Goal: Transaction & Acquisition: Purchase product/service

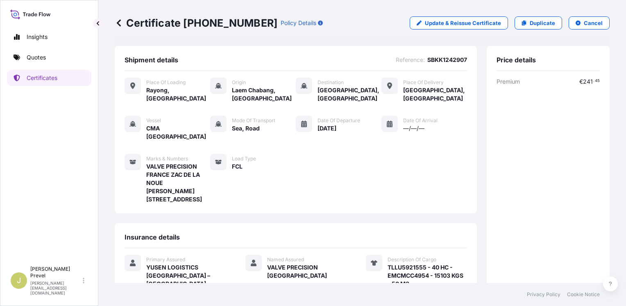
click at [45, 67] on div "Insights Quotes Certificates" at bounding box center [49, 141] width 84 height 241
click at [44, 57] on p "Quotes" at bounding box center [36, 57] width 19 height 8
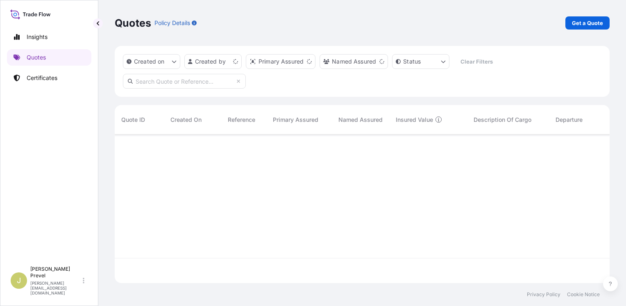
scroll to position [147, 489]
click at [588, 21] on p "Get a Quote" at bounding box center [587, 23] width 31 height 8
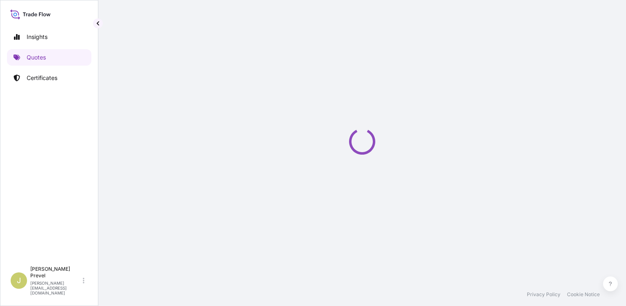
scroll to position [13, 0]
select select "Road / [GEOGRAPHIC_DATA]"
select select "Sea"
select select "21"
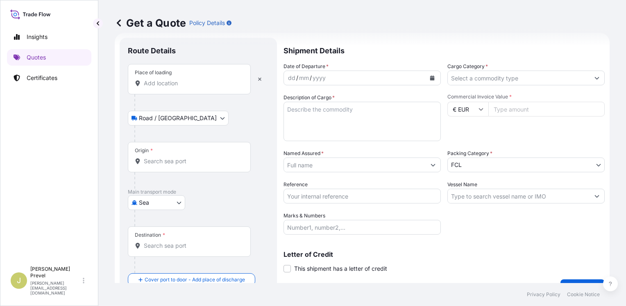
click at [163, 83] on input "Place of loading" at bounding box center [192, 83] width 97 height 8
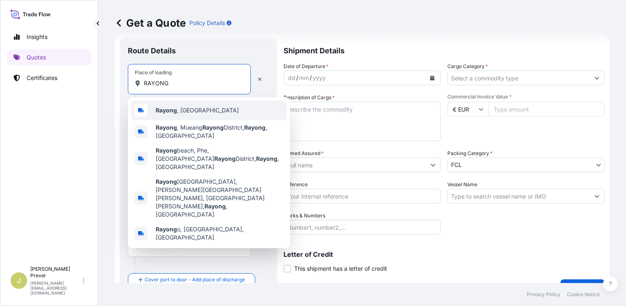
click at [175, 111] on b "Rayong" at bounding box center [166, 110] width 21 height 7
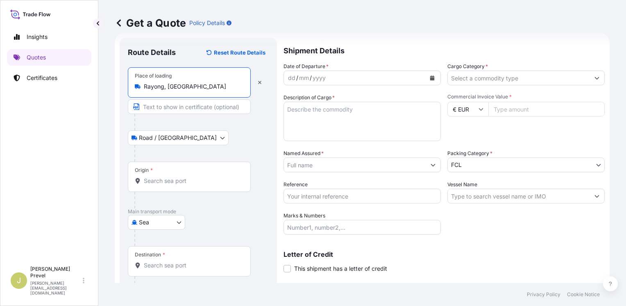
type input "Rayong, [GEOGRAPHIC_DATA]"
click at [161, 177] on input "Origin *" at bounding box center [192, 181] width 97 height 8
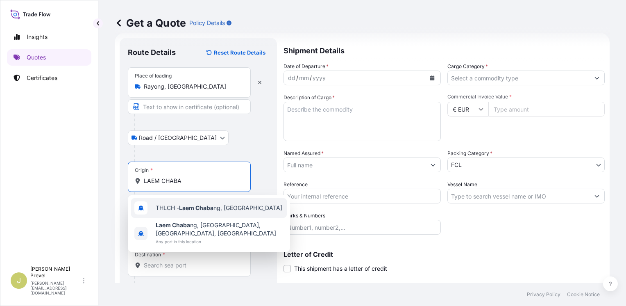
click at [166, 209] on span "THLCH - Laem Chaba ng, [GEOGRAPHIC_DATA]" at bounding box center [219, 208] width 127 height 8
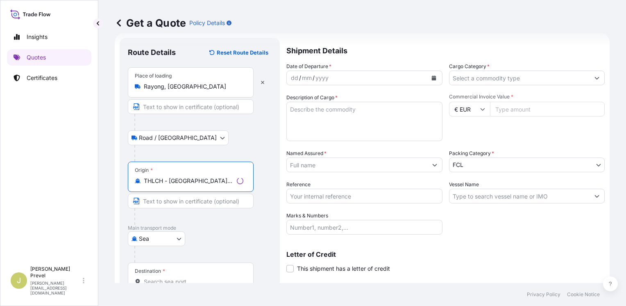
type input "THLCH - [GEOGRAPHIC_DATA], [GEOGRAPHIC_DATA]"
click at [170, 283] on footer "Privacy Policy Cookie Notice" at bounding box center [362, 294] width 528 height 23
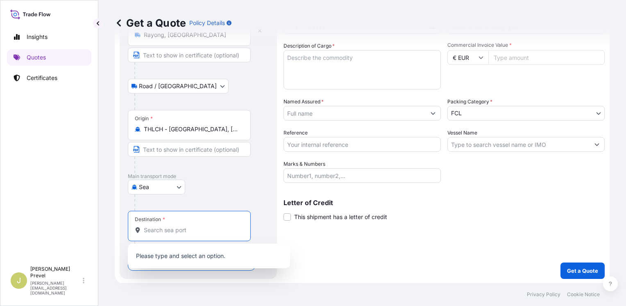
click at [174, 226] on input "Destination *" at bounding box center [192, 230] width 97 height 8
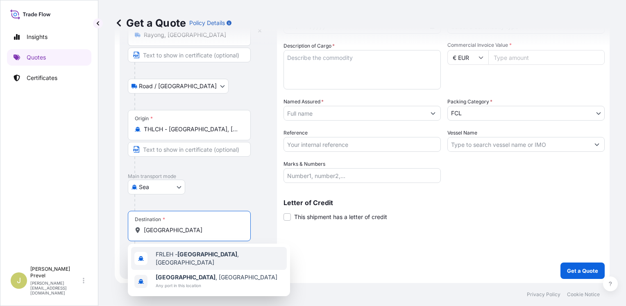
click at [179, 256] on span "FRLEH - [GEOGRAPHIC_DATA] , [GEOGRAPHIC_DATA]" at bounding box center [220, 258] width 128 height 16
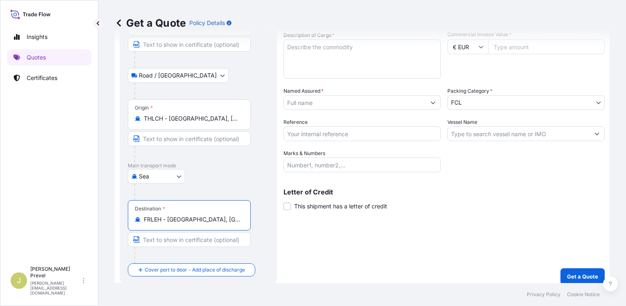
scroll to position [81, 0]
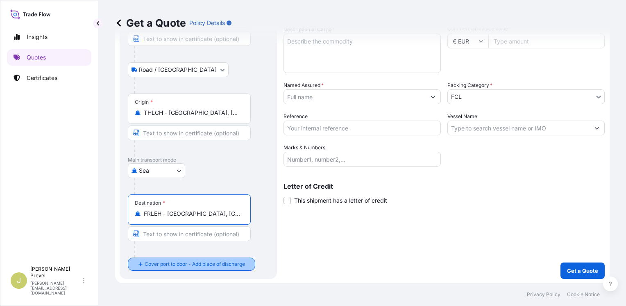
type input "FRLEH - [GEOGRAPHIC_DATA], [GEOGRAPHIC_DATA]"
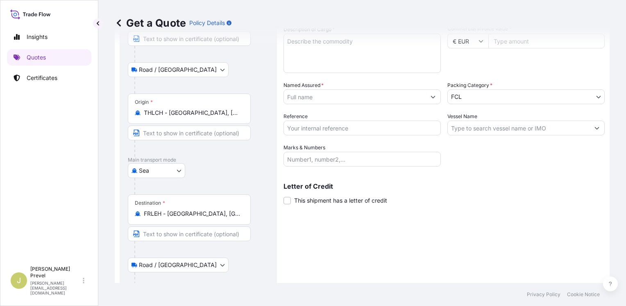
click at [159, 262] on body "0 options available. 2 options available. Insights Quotes Certificates J [PERSO…" at bounding box center [313, 153] width 626 height 306
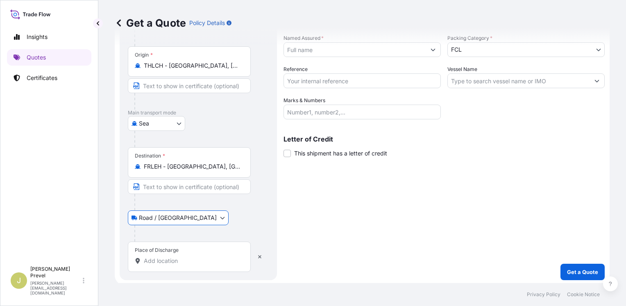
scroll to position [130, 0]
click at [192, 257] on input "Place of Discharge" at bounding box center [192, 259] width 97 height 8
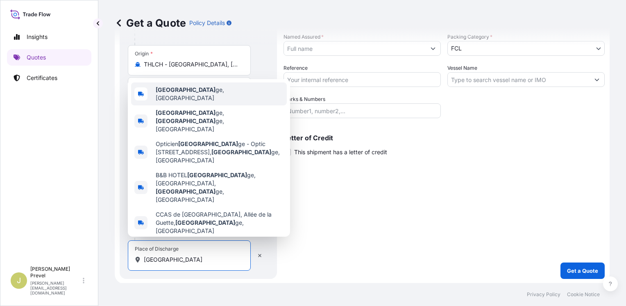
click at [206, 102] on span "[GEOGRAPHIC_DATA] ge, [GEOGRAPHIC_DATA]" at bounding box center [220, 94] width 128 height 16
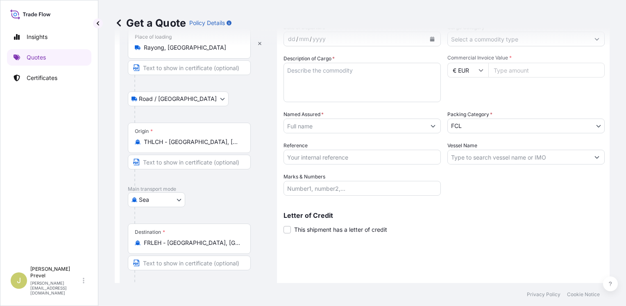
scroll to position [0, 0]
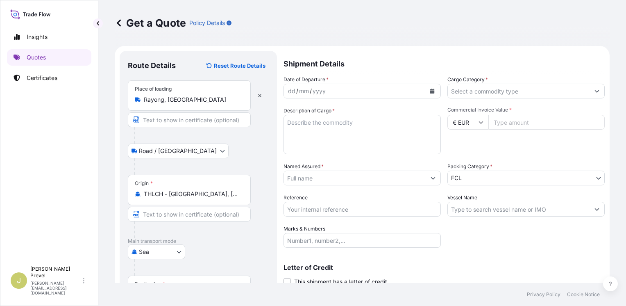
type input "[GEOGRAPHIC_DATA], [GEOGRAPHIC_DATA]"
click at [332, 94] on div "dd / mm / yyyy" at bounding box center [355, 91] width 142 height 15
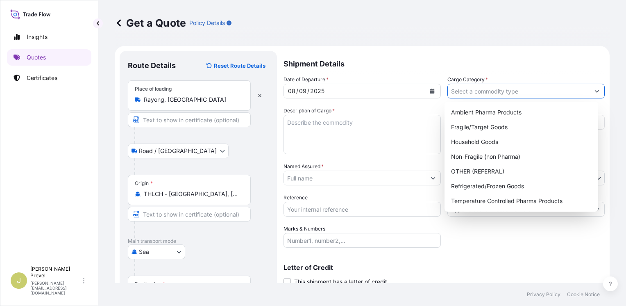
click at [454, 97] on input "Cargo Category *" at bounding box center [519, 91] width 142 height 15
click at [473, 157] on div "Non-Fragile (non Pharma)" at bounding box center [521, 156] width 147 height 15
type input "Non-Fragile (non Pharma)"
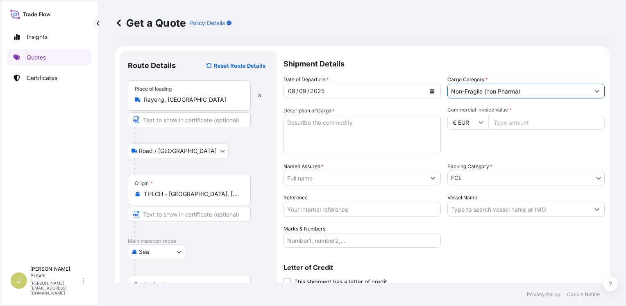
click at [503, 124] on input "Commercial Invoice Value *" at bounding box center [547, 122] width 116 height 15
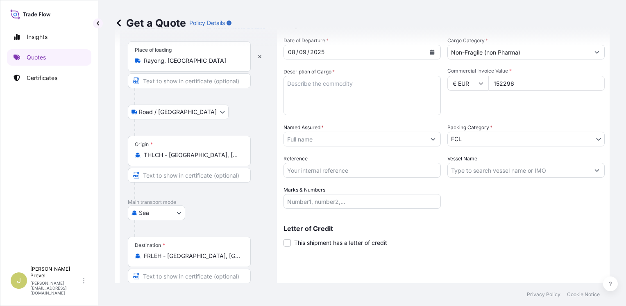
scroll to position [82, 0]
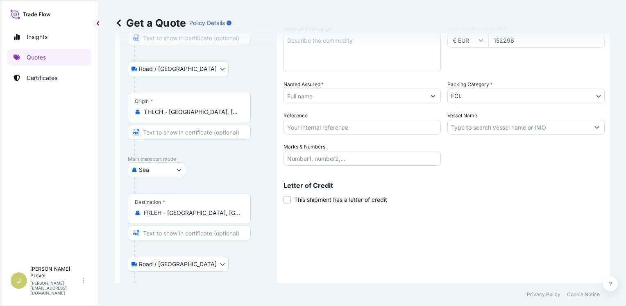
type input "152296"
click at [485, 118] on div "Vessel Name" at bounding box center [526, 122] width 157 height 23
click at [481, 123] on input "Vessel Name" at bounding box center [519, 127] width 142 height 15
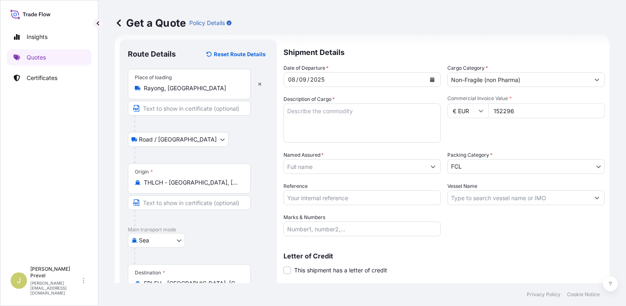
scroll to position [0, 0]
